Goal: Transaction & Acquisition: Register for event/course

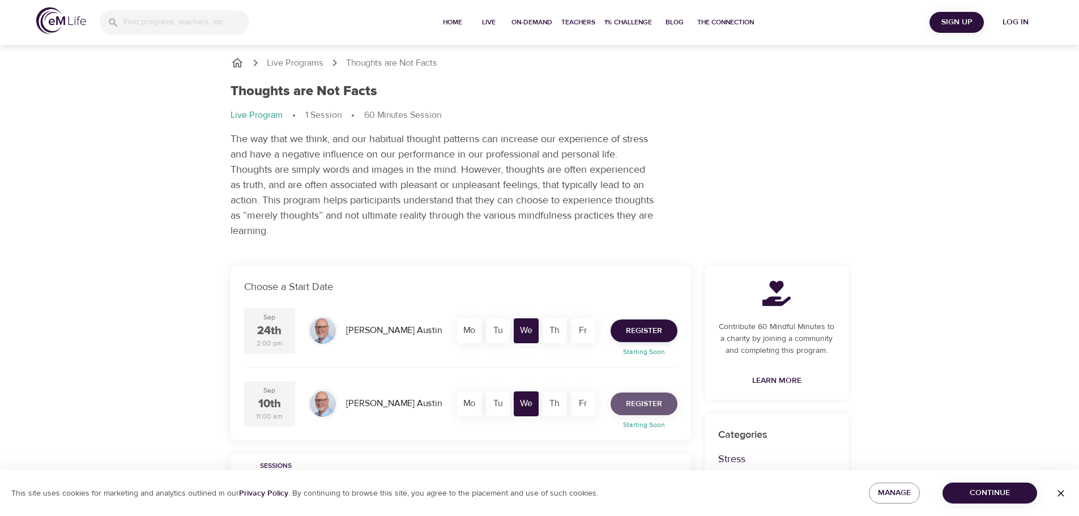
click at [646, 401] on span "Register" at bounding box center [644, 404] width 36 height 14
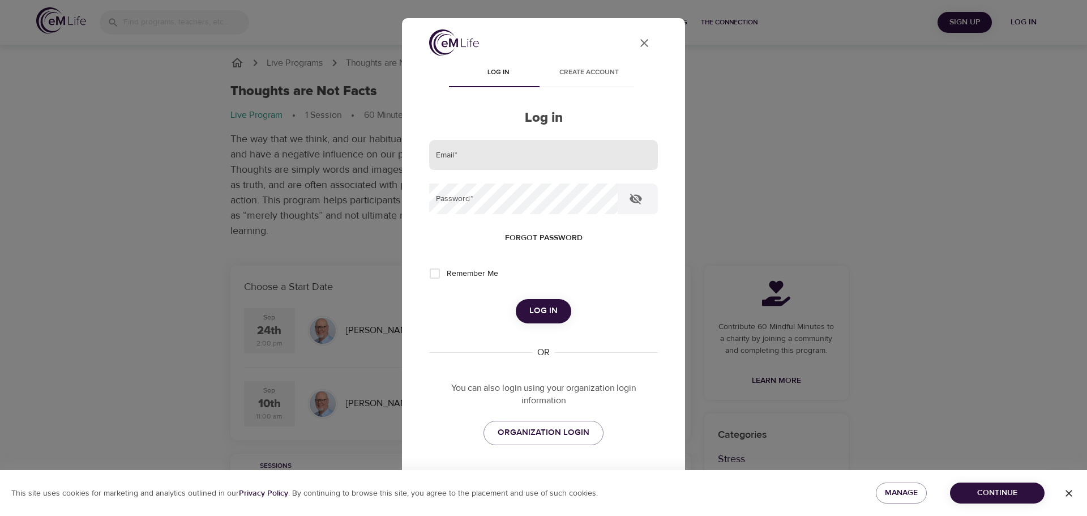
click at [510, 153] on input "email" at bounding box center [543, 155] width 229 height 31
type input "[PERSON_NAME][EMAIL_ADDRESS][DOMAIN_NAME]"
click at [635, 202] on icon "button" at bounding box center [636, 199] width 12 height 11
click at [482, 273] on span "Remember Me" at bounding box center [473, 274] width 52 height 12
click at [447, 273] on input "Remember Me" at bounding box center [435, 274] width 24 height 24
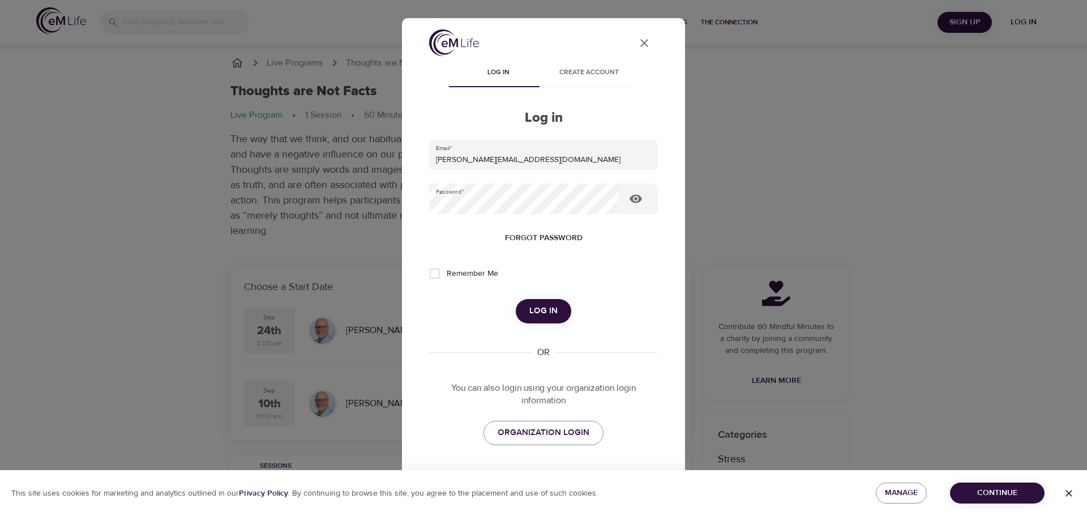
checkbox input "true"
click at [533, 313] on span "Log in" at bounding box center [543, 310] width 28 height 15
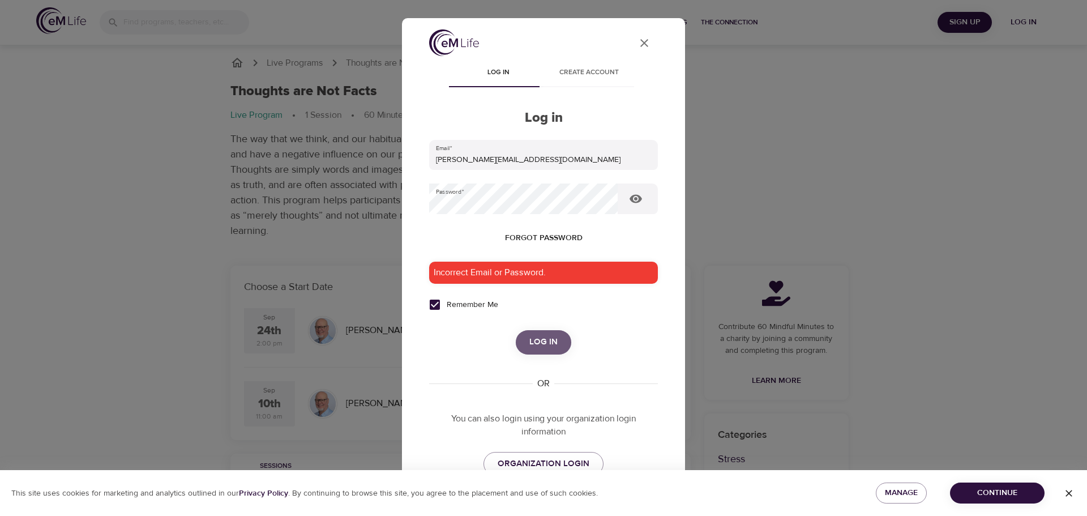
click at [538, 340] on span "Log in" at bounding box center [543, 342] width 28 height 15
click at [360, 194] on div "User Profile Log in Create account Log in Email   * [PERSON_NAME][EMAIL_ADDRESS…" at bounding box center [543, 258] width 1087 height 516
click at [542, 339] on span "Log in" at bounding box center [543, 342] width 28 height 15
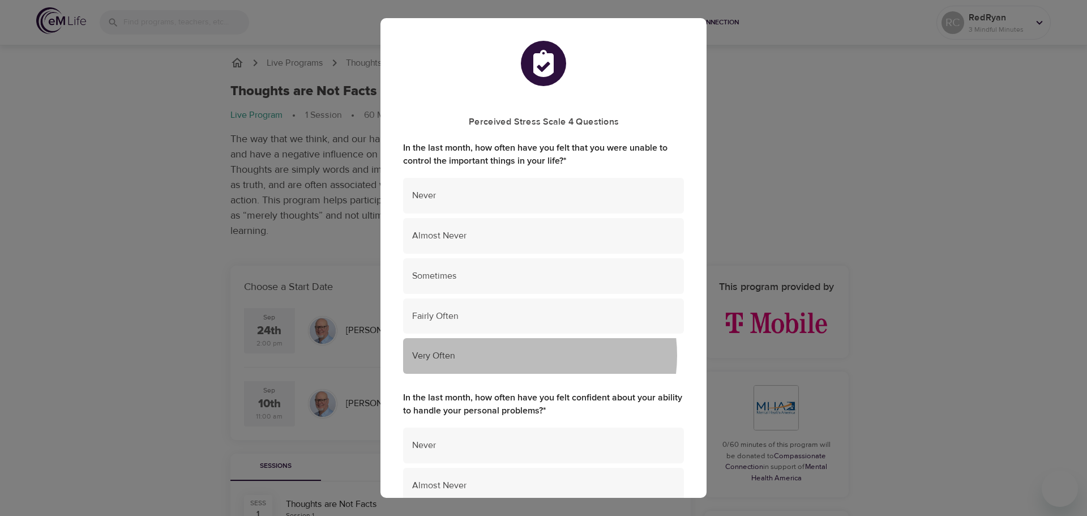
click at [528, 355] on span "Very Often" at bounding box center [543, 355] width 263 height 13
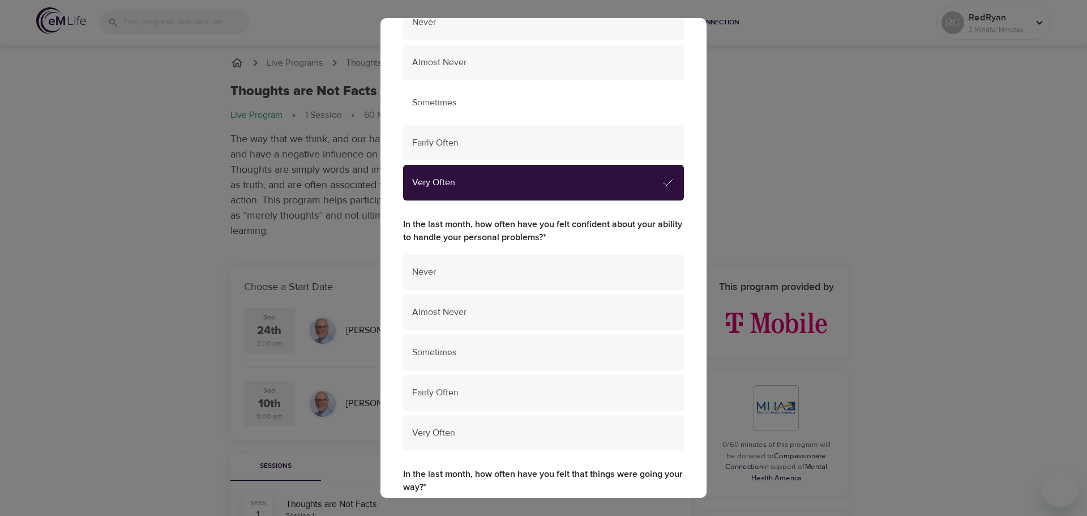
scroll to position [226, 0]
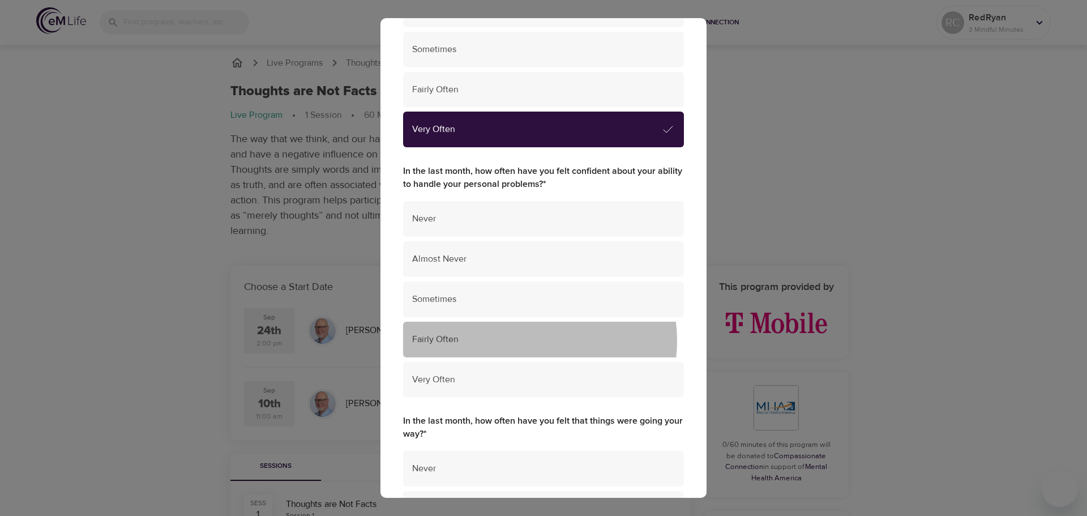
click at [537, 341] on span "Fairly Often" at bounding box center [543, 339] width 263 height 13
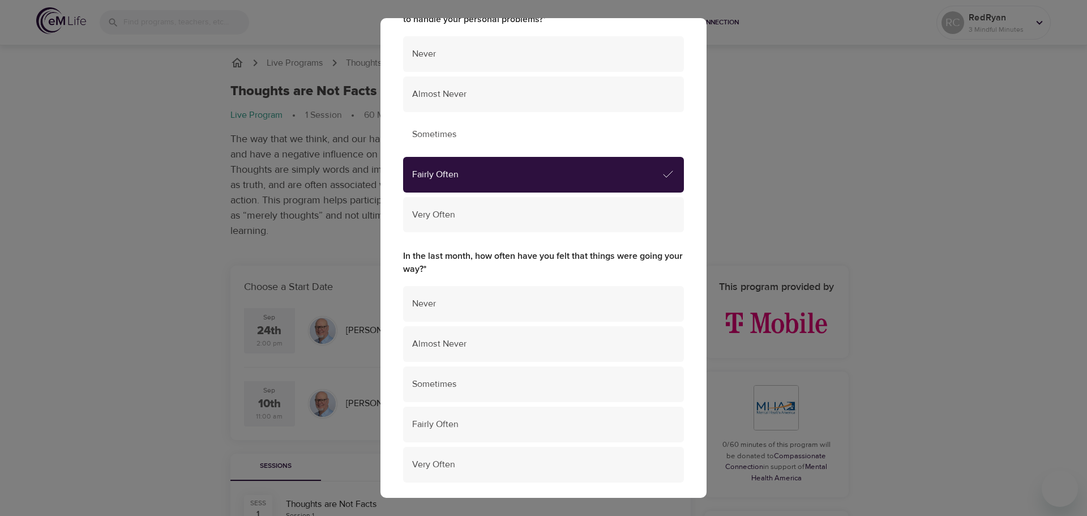
scroll to position [453, 0]
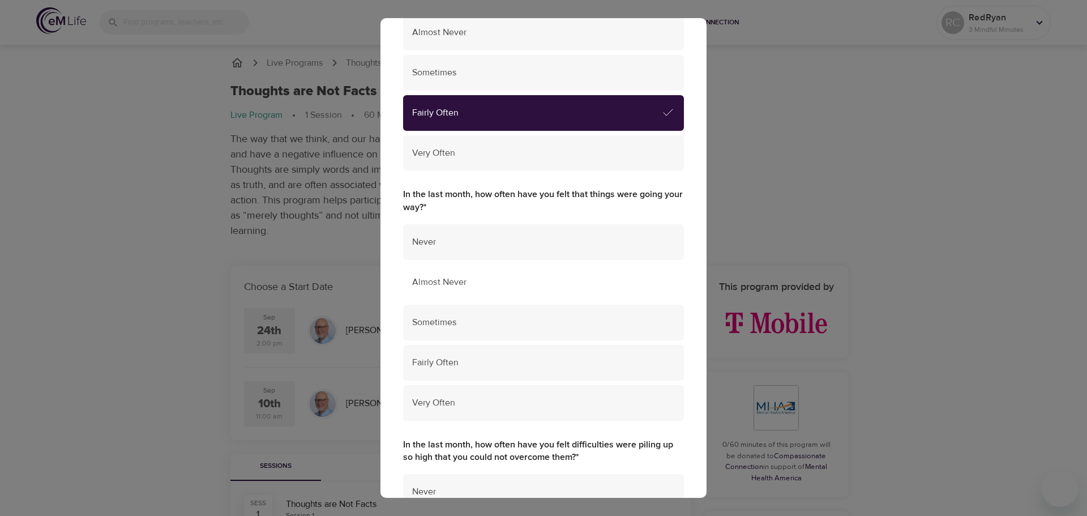
click at [539, 285] on span "Almost Never" at bounding box center [543, 282] width 263 height 13
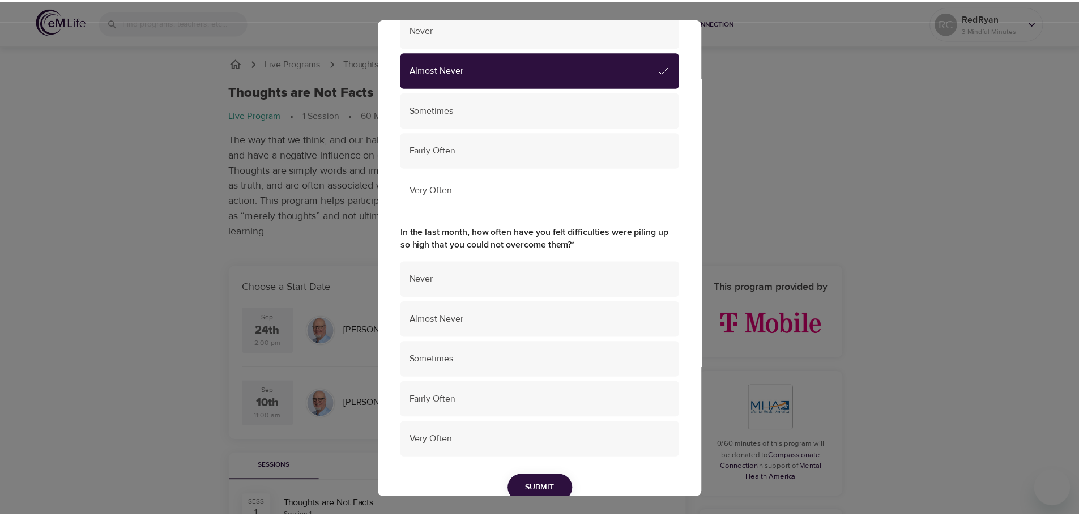
scroll to position [720, 0]
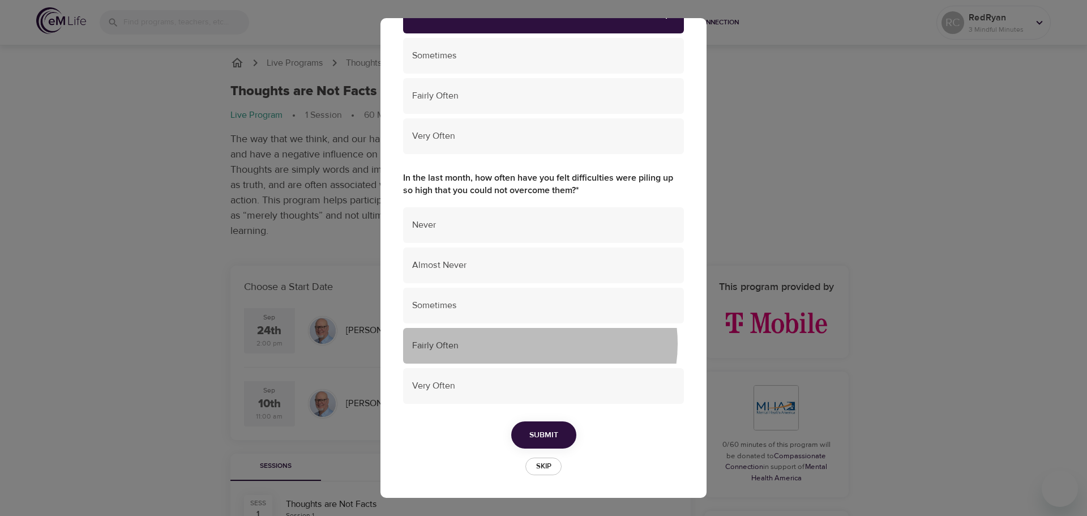
click at [535, 344] on span "Fairly Often" at bounding box center [543, 345] width 263 height 13
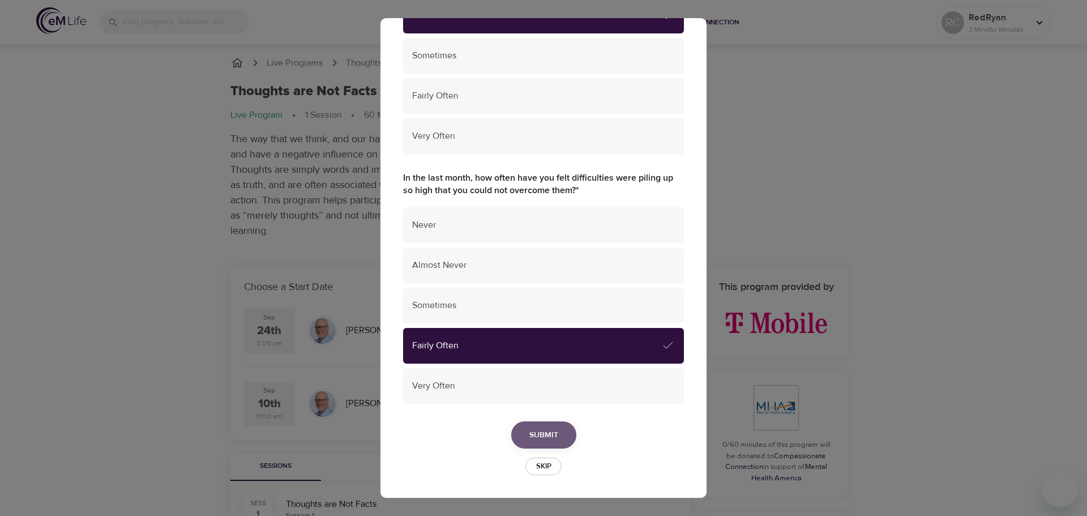
click at [542, 436] on span "Submit" at bounding box center [543, 435] width 29 height 14
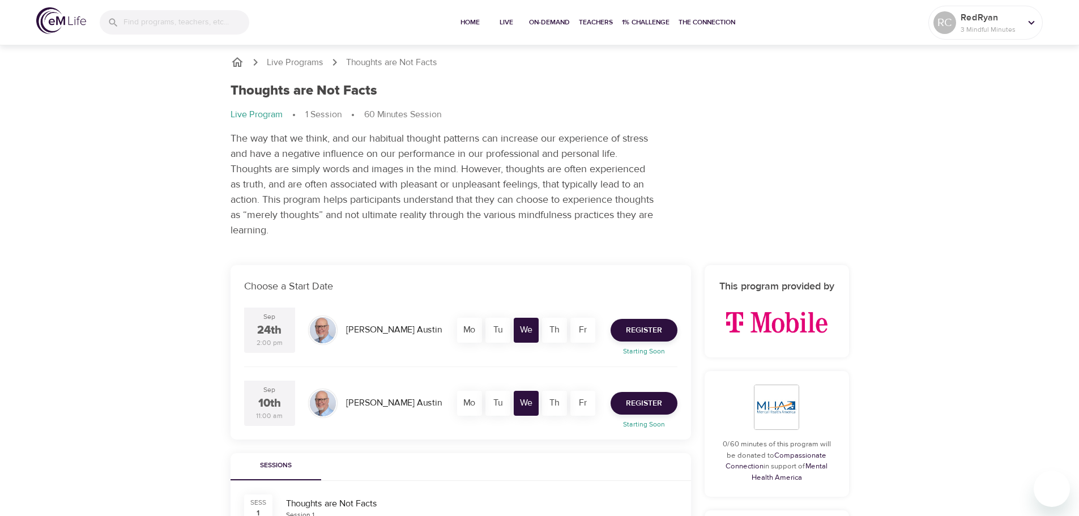
scroll to position [0, 0]
click at [644, 403] on span "Register" at bounding box center [644, 404] width 36 height 14
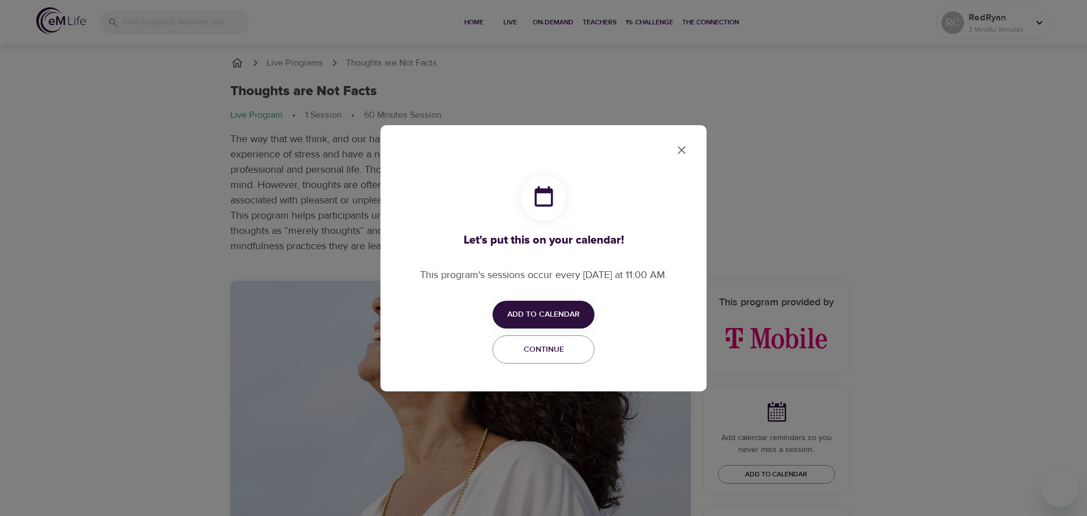
checkbox input "true"
click at [545, 313] on span "Add to Calendar" at bounding box center [543, 314] width 72 height 14
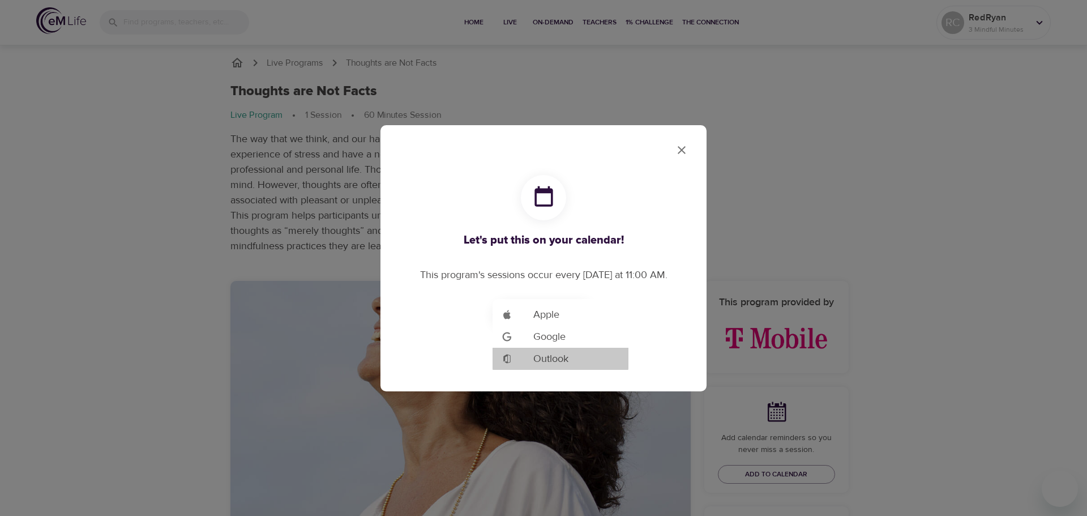
click at [550, 359] on span "Outlook" at bounding box center [550, 358] width 35 height 15
click at [678, 151] on div at bounding box center [543, 258] width 1087 height 516
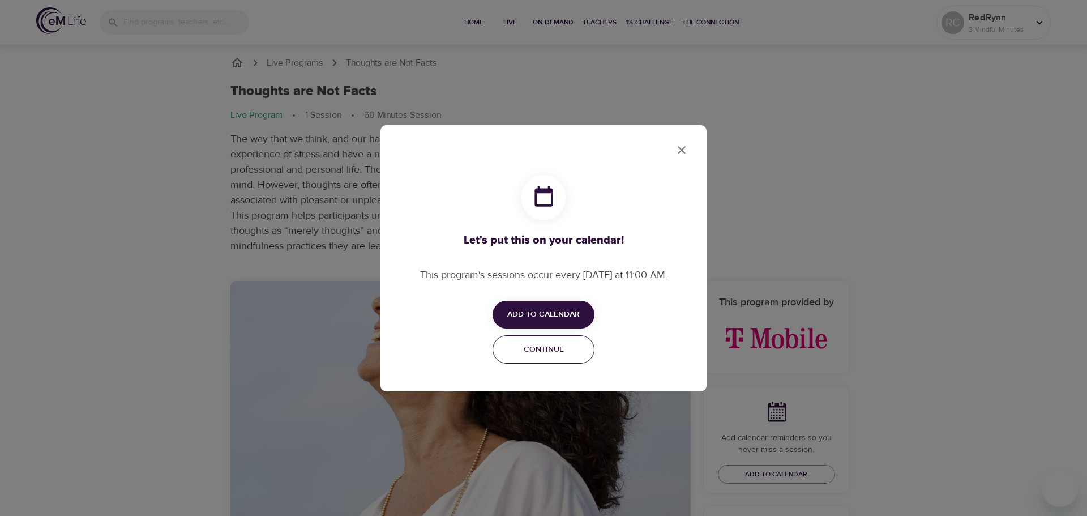
click at [545, 350] on span "Continue" at bounding box center [543, 350] width 87 height 14
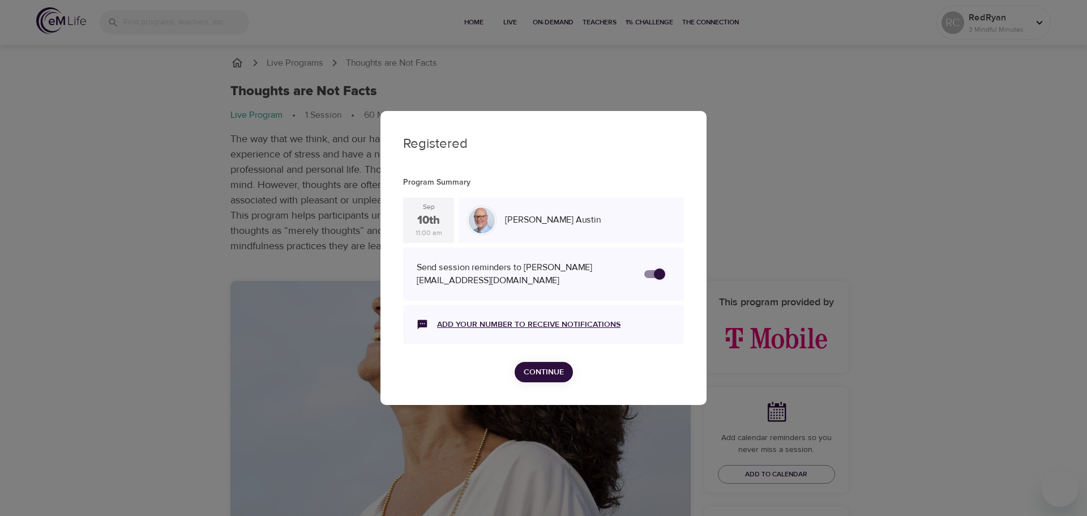
click at [555, 324] on link "Add your number to receive notifications" at bounding box center [528, 324] width 183 height 11
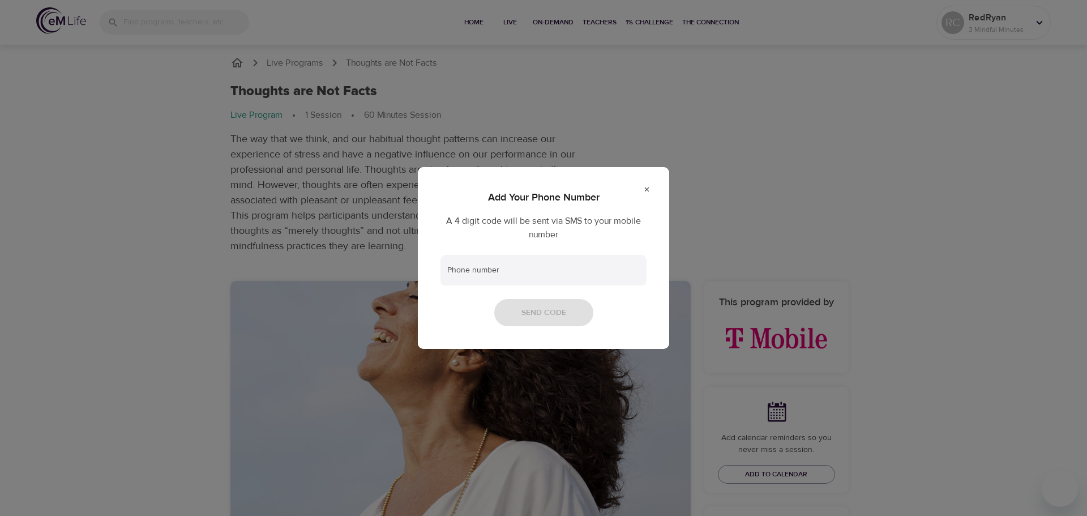
click at [652, 187] on div "Add Your Phone Number A 4 digit code will be sent via SMS to your mobile number…" at bounding box center [543, 258] width 251 height 182
click at [645, 188] on icon at bounding box center [647, 189] width 5 height 5
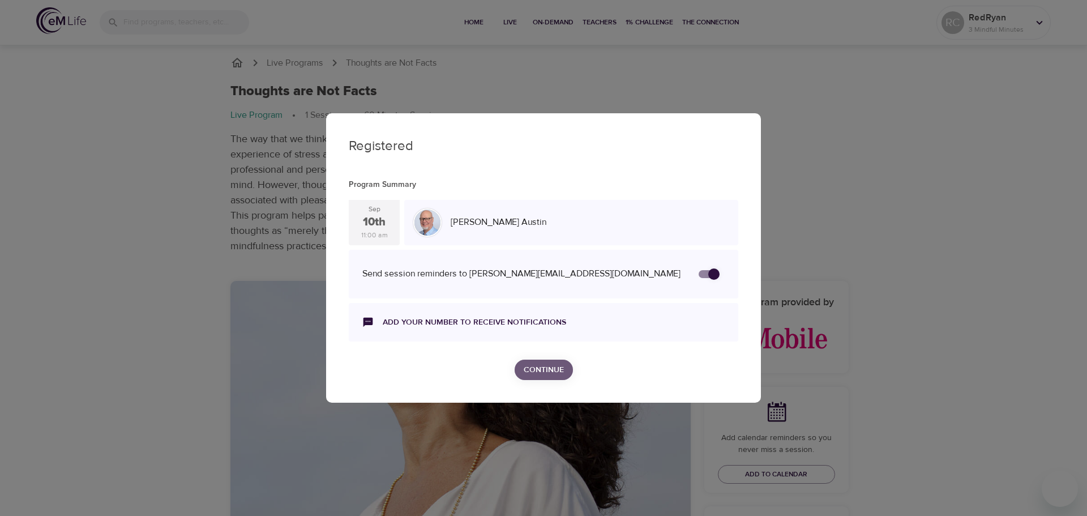
click at [547, 371] on span "Continue" at bounding box center [544, 370] width 40 height 14
